Goal: Transaction & Acquisition: Purchase product/service

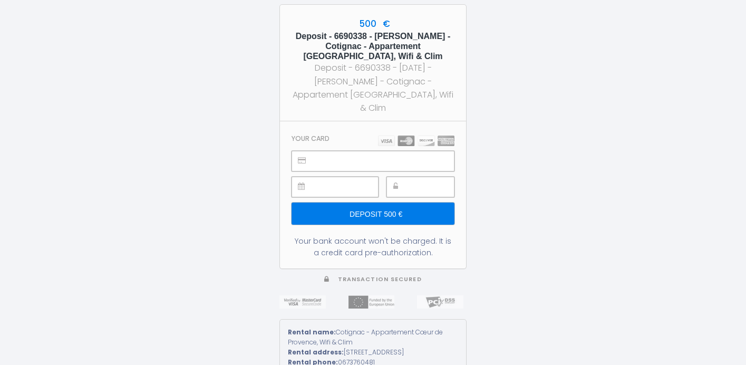
type input "Deposit 500 €"
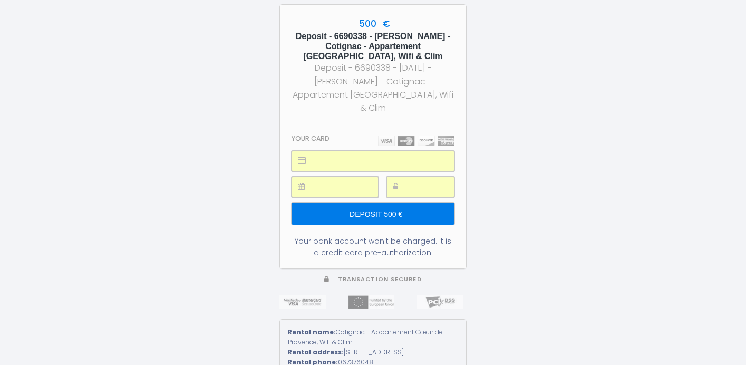
click at [367, 207] on input "Deposit 500 €" at bounding box center [373, 214] width 163 height 22
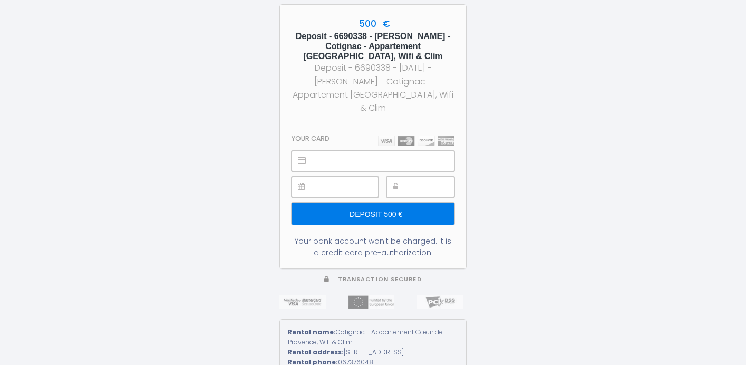
click at [388, 209] on input "Deposit 500 €" at bounding box center [373, 214] width 163 height 22
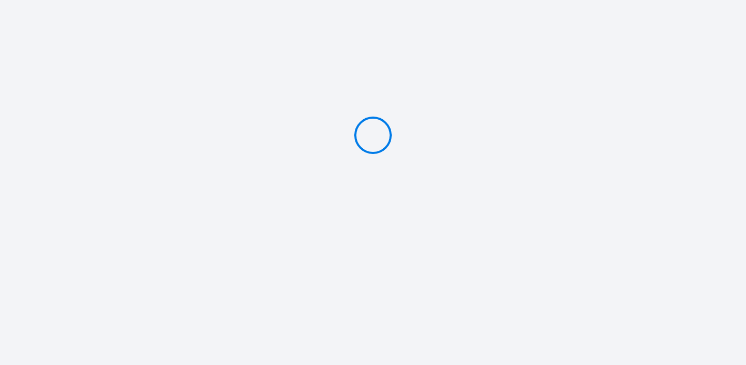
type input "Deposit 500 €"
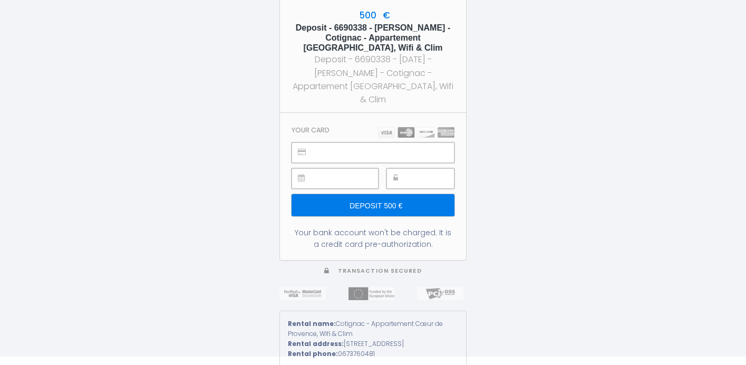
scroll to position [16, 0]
